Goal: Complete application form

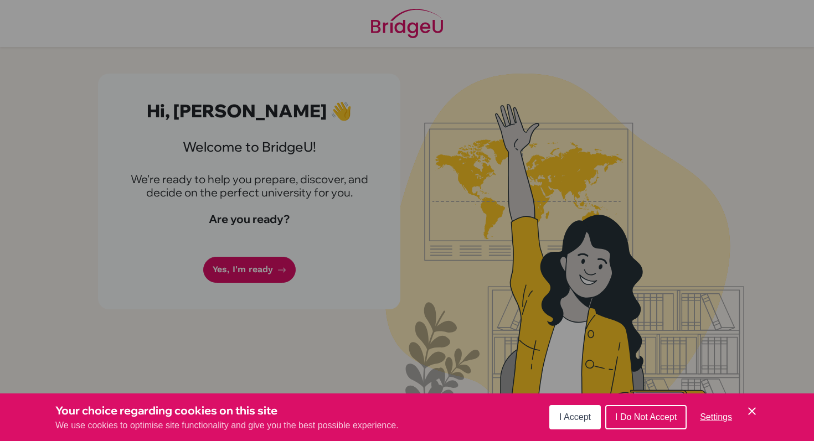
click at [755, 407] on icon "Cookie Control Close Icon" at bounding box center [751, 411] width 13 height 13
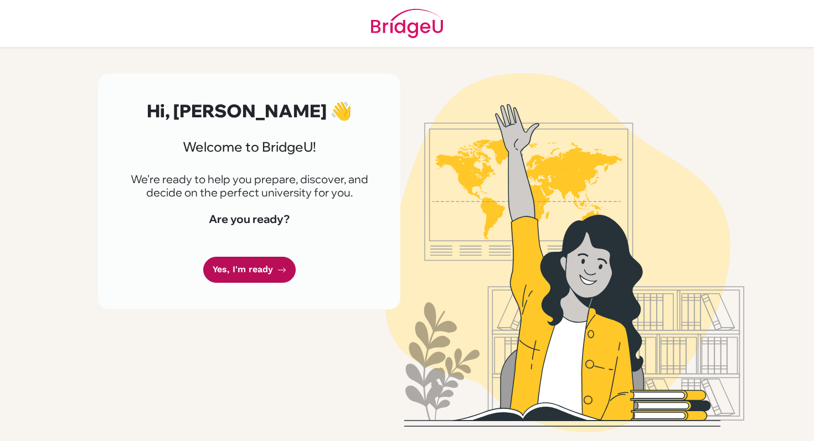
click at [277, 268] on icon at bounding box center [281, 270] width 9 height 9
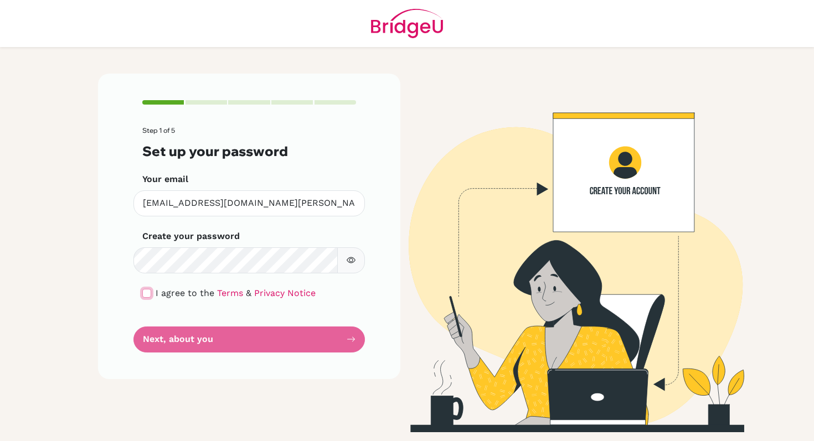
click at [147, 291] on input "checkbox" at bounding box center [146, 293] width 9 height 9
checkbox input "true"
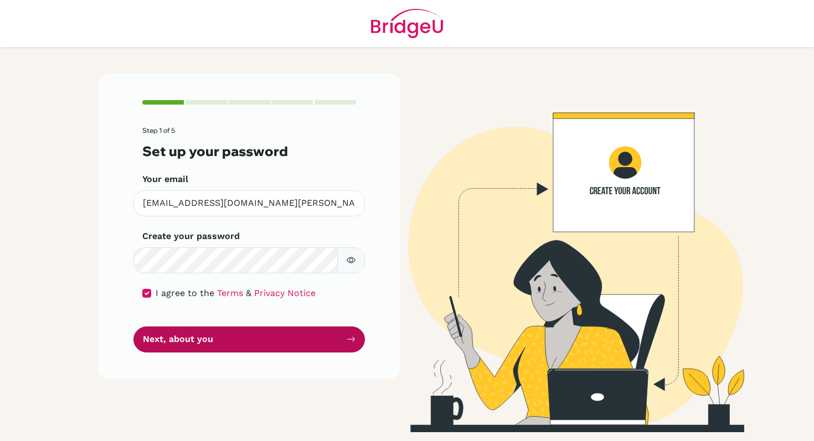
click at [191, 344] on button "Next, about you" at bounding box center [248, 340] width 231 height 26
click at [259, 340] on button "Next, about you" at bounding box center [248, 340] width 231 height 26
